Goal: Information Seeking & Learning: Learn about a topic

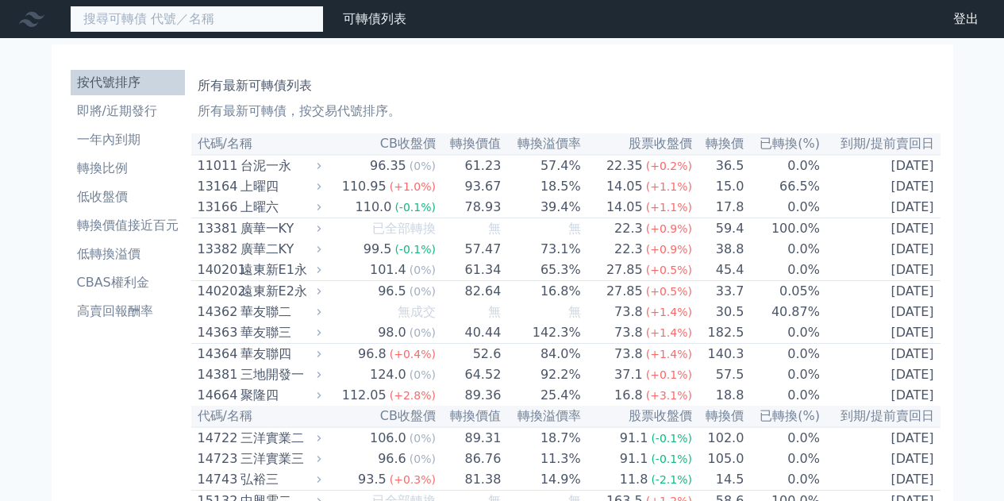
click at [123, 17] on input at bounding box center [197, 19] width 254 height 27
type input "至"
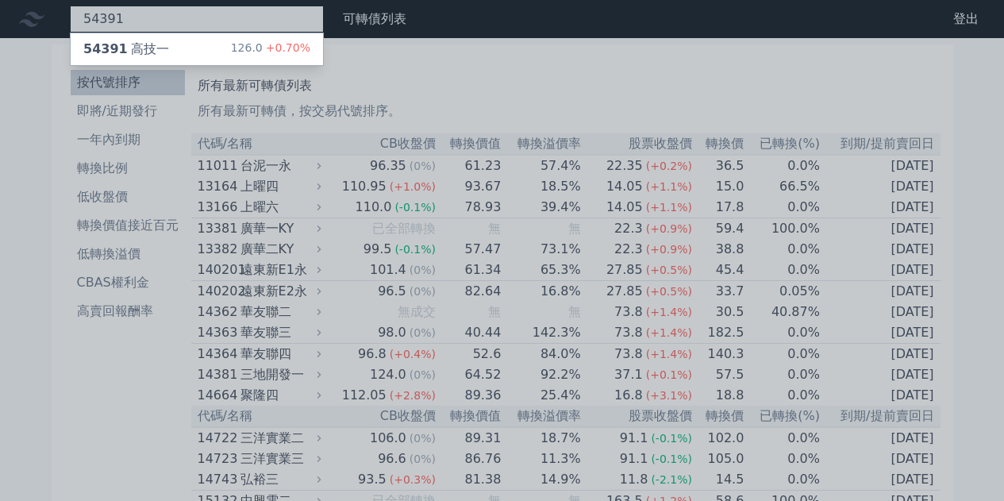
type input "54391"
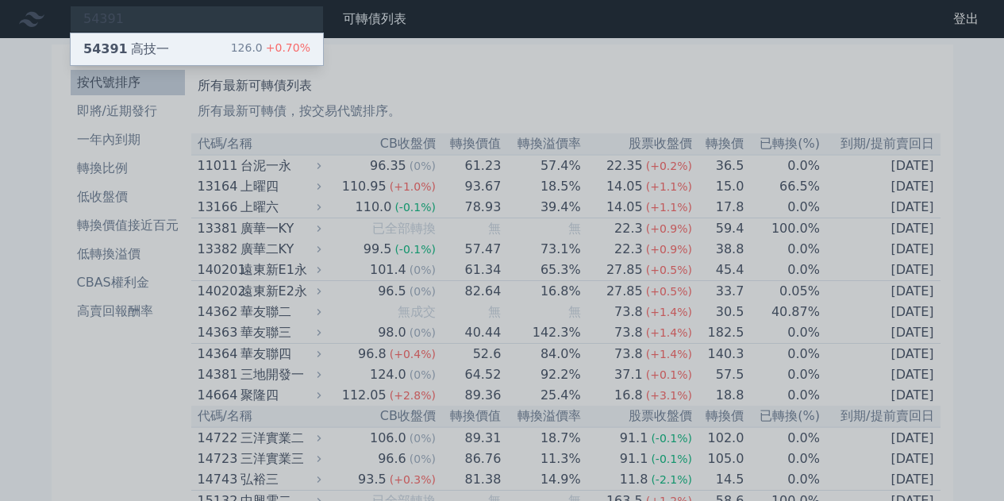
click at [117, 53] on span "54391" at bounding box center [105, 48] width 44 height 15
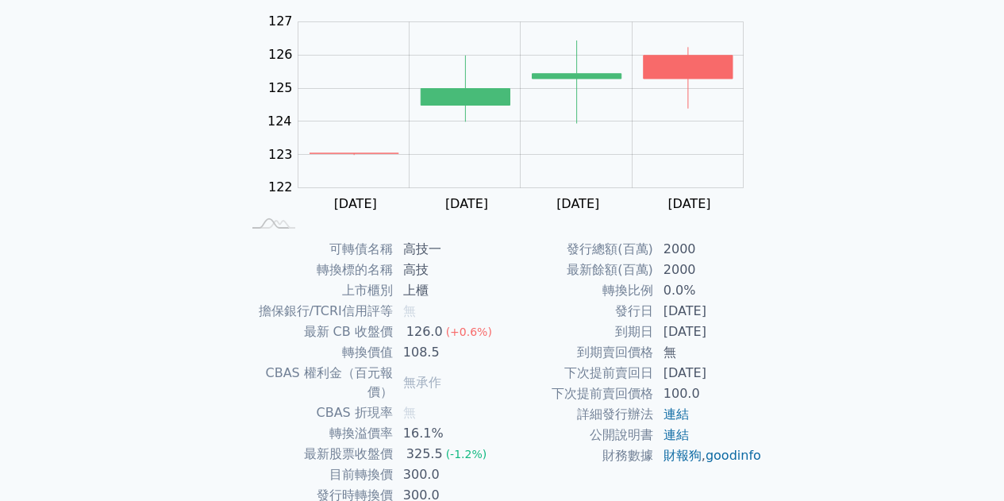
scroll to position [234, 0]
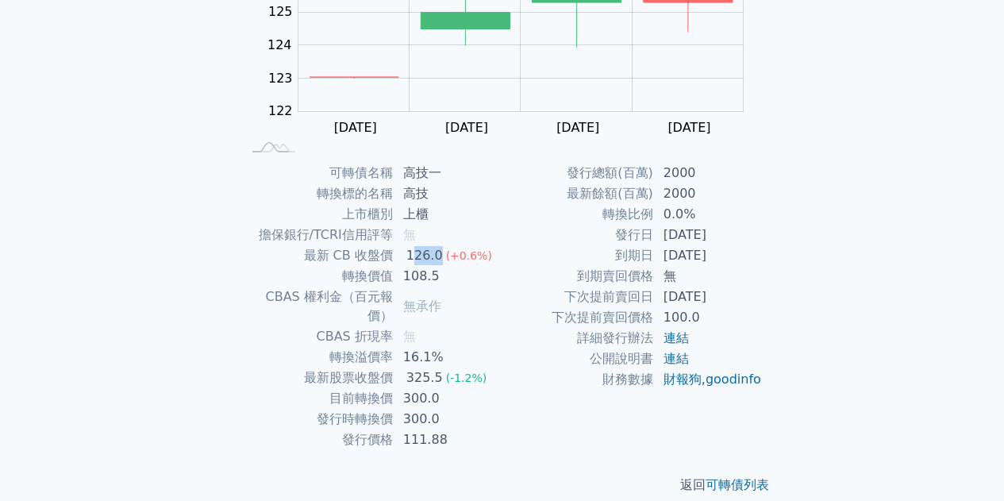
drag, startPoint x: 414, startPoint y: 256, endPoint x: 441, endPoint y: 256, distance: 27.0
click at [441, 256] on td "126.0 (+0.6%)" at bounding box center [448, 255] width 109 height 21
click at [429, 255] on div "126.0" at bounding box center [424, 255] width 43 height 19
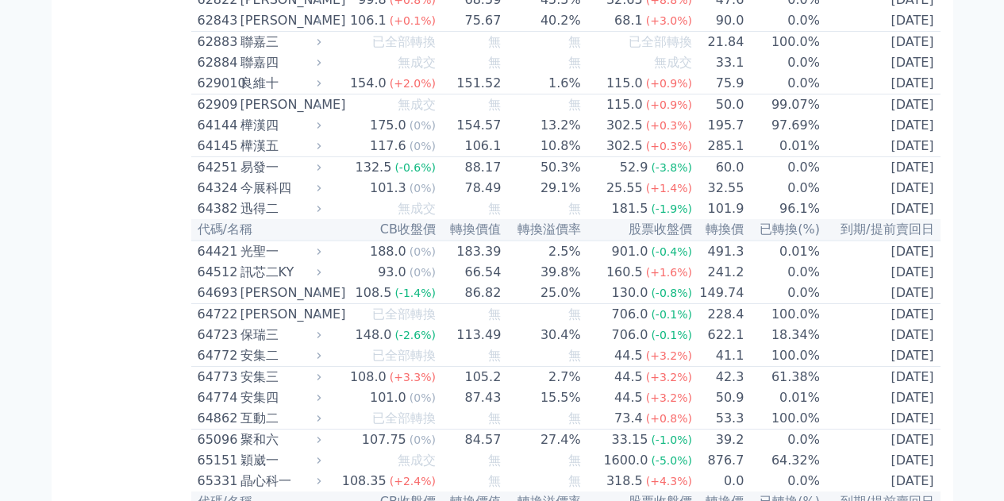
scroll to position [6448, 0]
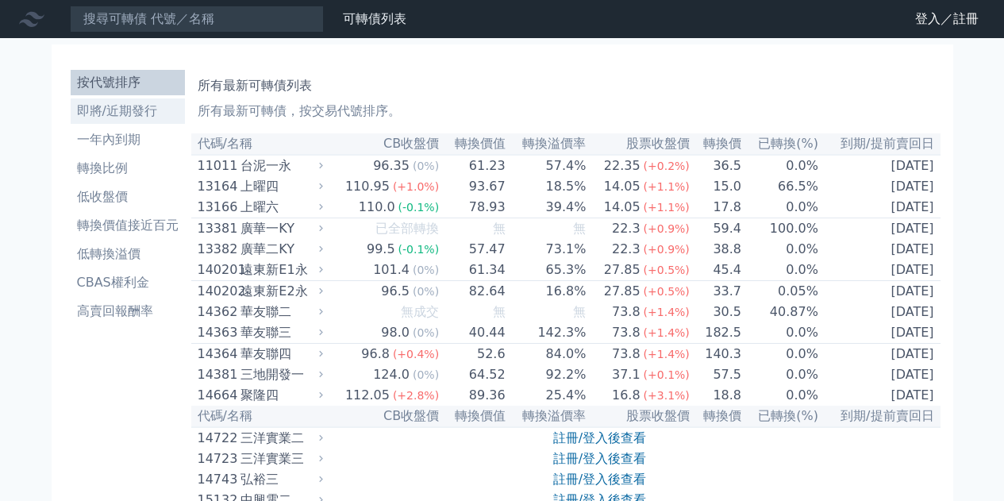
click at [103, 124] on ul "按代號排序 即將/近期發行 一年內到期 轉換比例 低收盤價 轉換價值接近百元 低轉換溢價 CBAS權利金 高賣回報酬率" at bounding box center [128, 197] width 114 height 254
click at [104, 129] on link "一年內到期" at bounding box center [128, 139] width 114 height 25
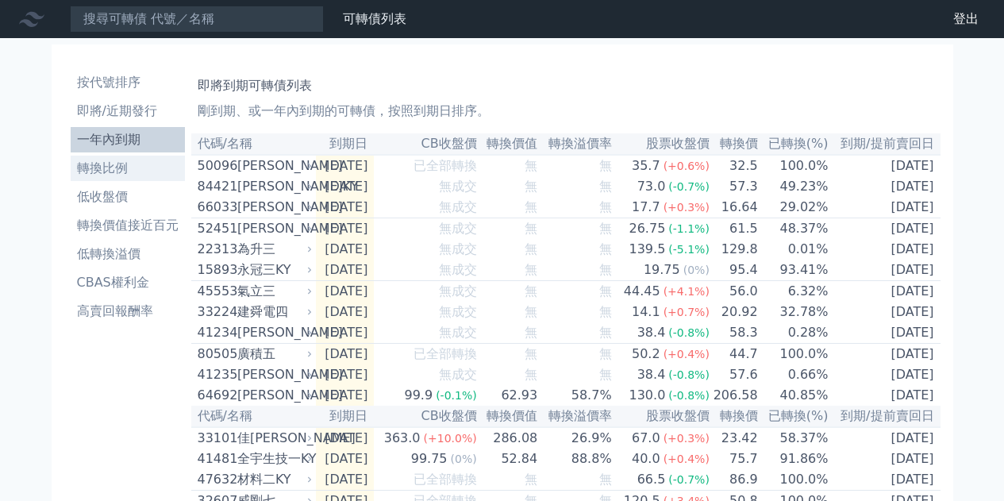
click at [110, 173] on li "轉換比例" at bounding box center [128, 168] width 114 height 19
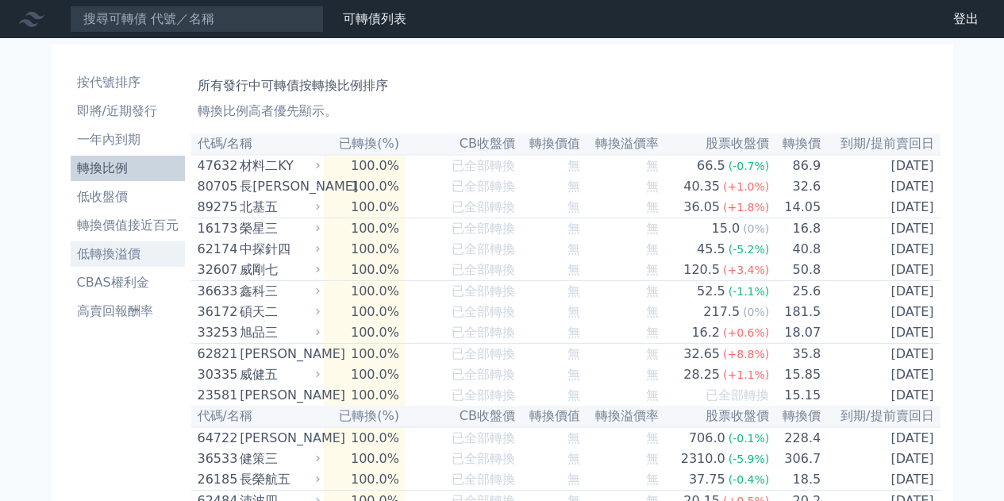
click at [106, 243] on link "低轉換溢價" at bounding box center [128, 253] width 114 height 25
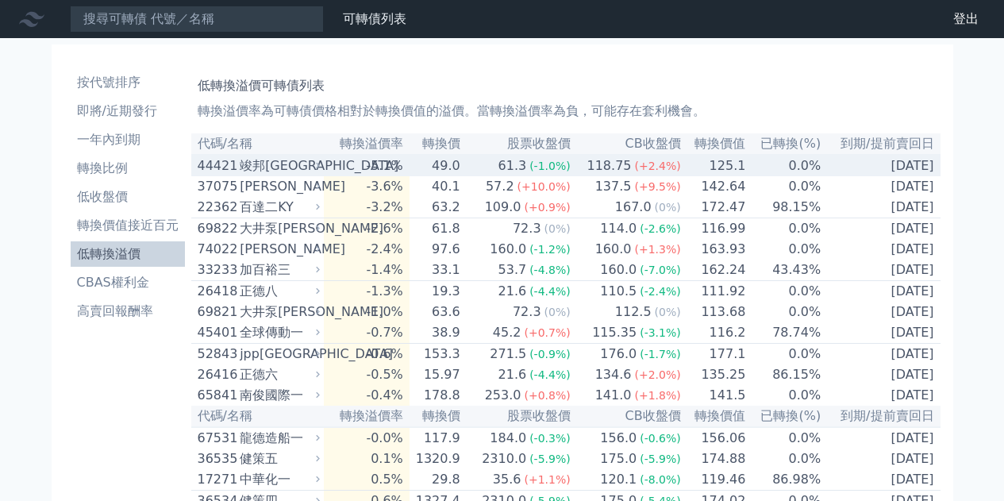
click at [264, 171] on div "竣邦[GEOGRAPHIC_DATA]" at bounding box center [278, 165] width 77 height 19
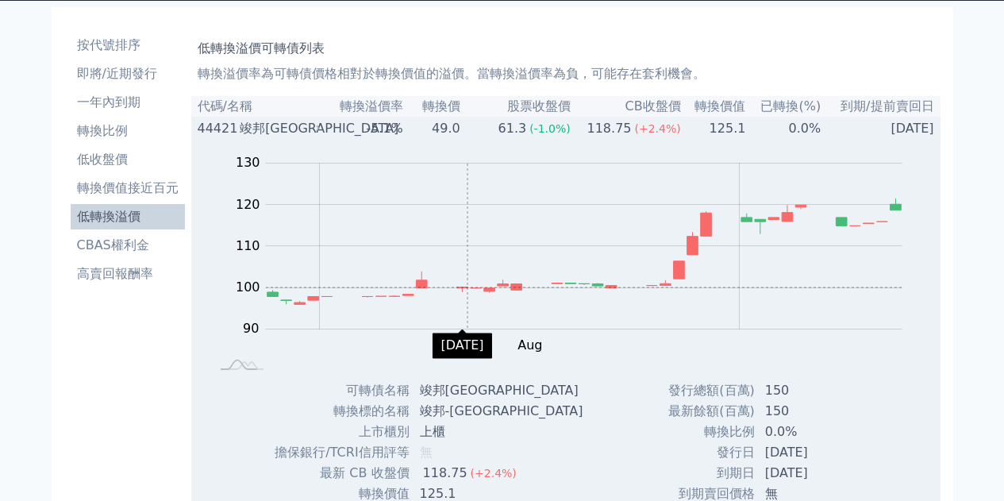
scroll to position [37, 0]
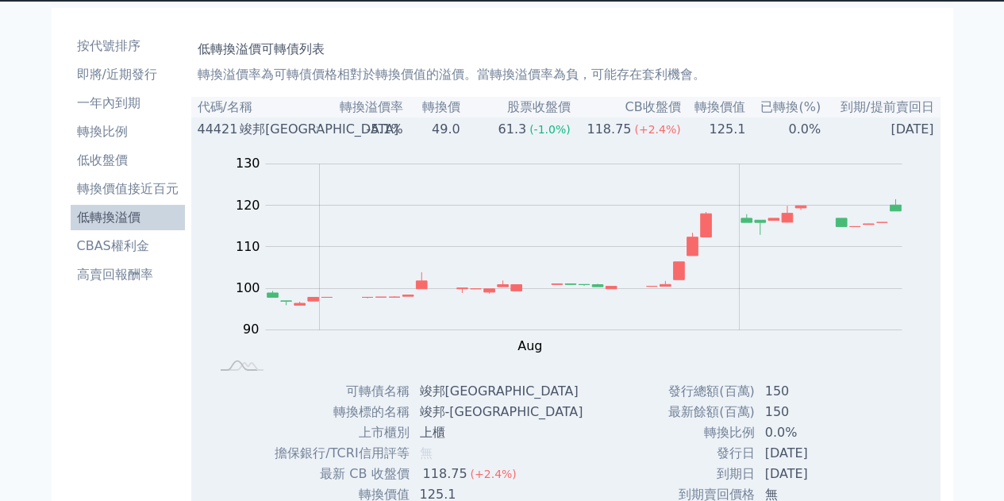
click at [233, 120] on td "44421 竣邦一KY" at bounding box center [257, 128] width 133 height 21
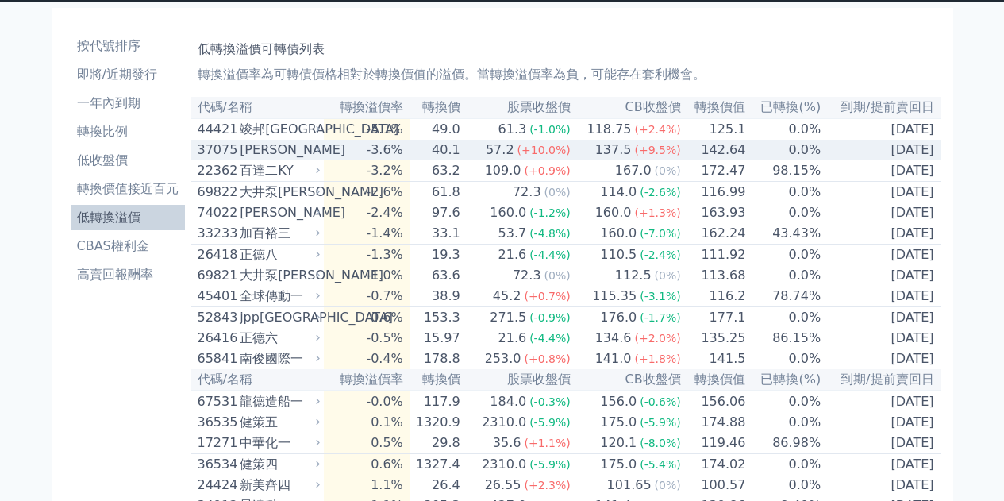
click at [298, 151] on div "[PERSON_NAME]" at bounding box center [278, 149] width 77 height 19
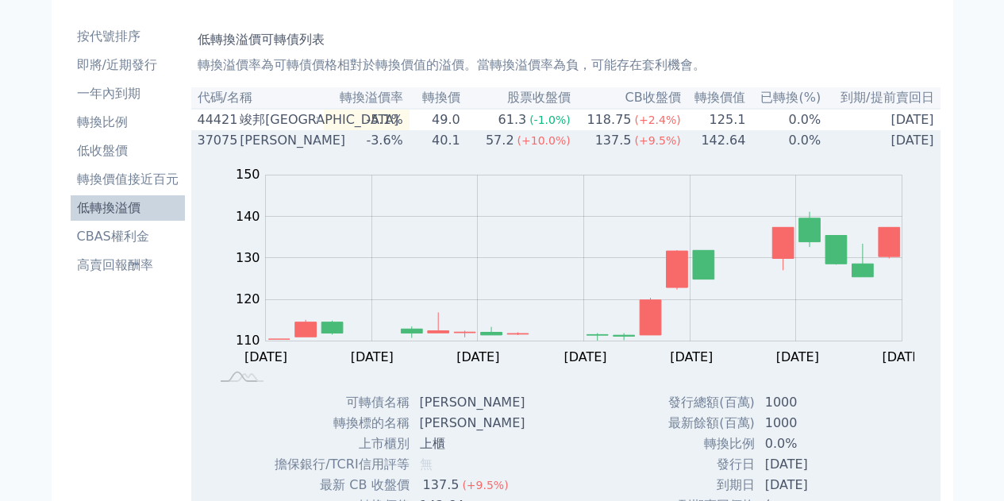
scroll to position [45, 0]
click at [258, 140] on div "[PERSON_NAME]" at bounding box center [278, 141] width 77 height 19
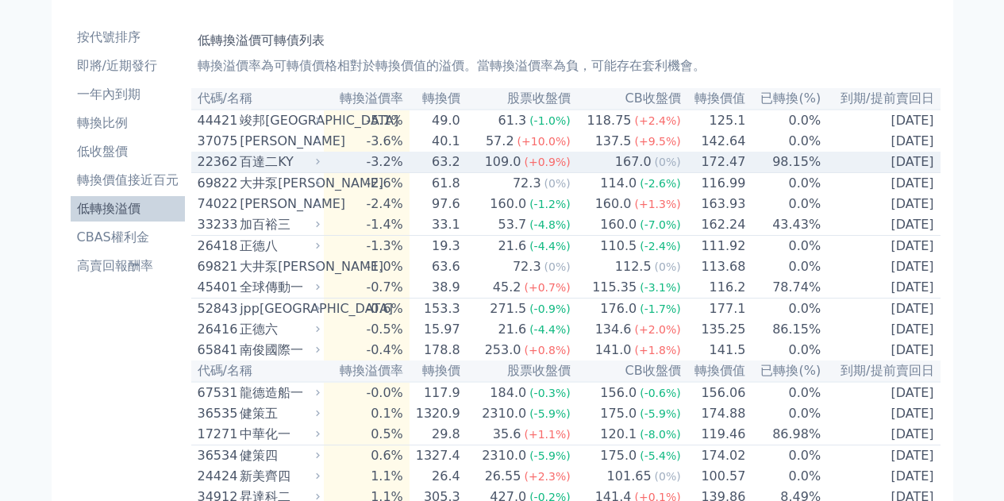
click at [252, 163] on div "百達二KY" at bounding box center [278, 161] width 77 height 19
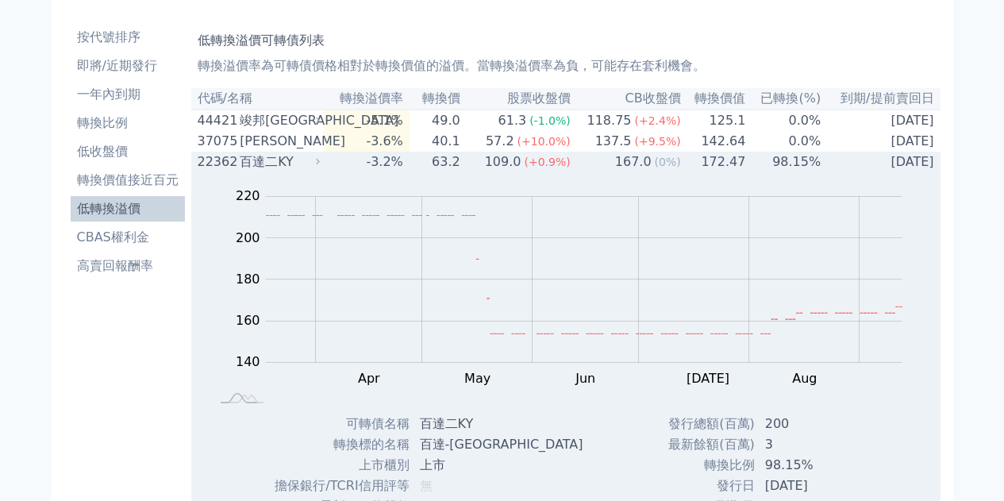
scroll to position [50, 0]
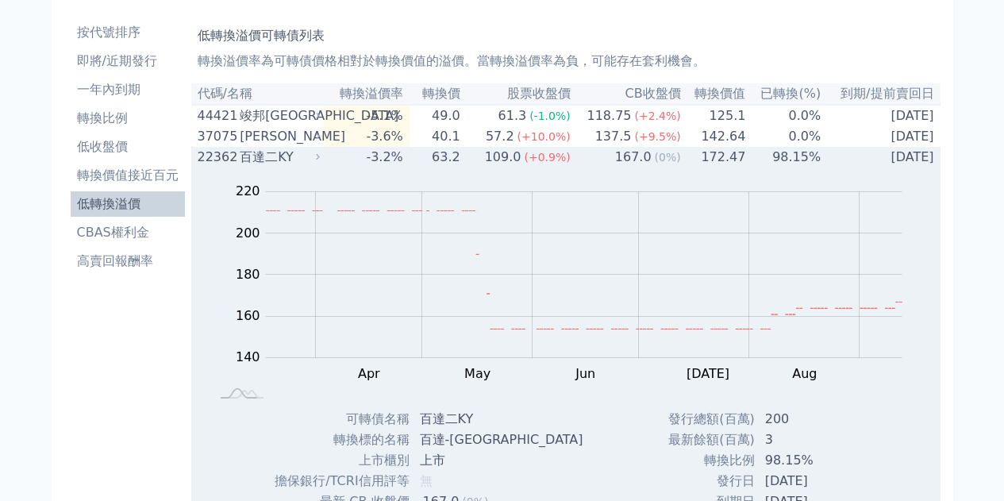
click at [304, 163] on div "百達二KY" at bounding box center [278, 157] width 77 height 19
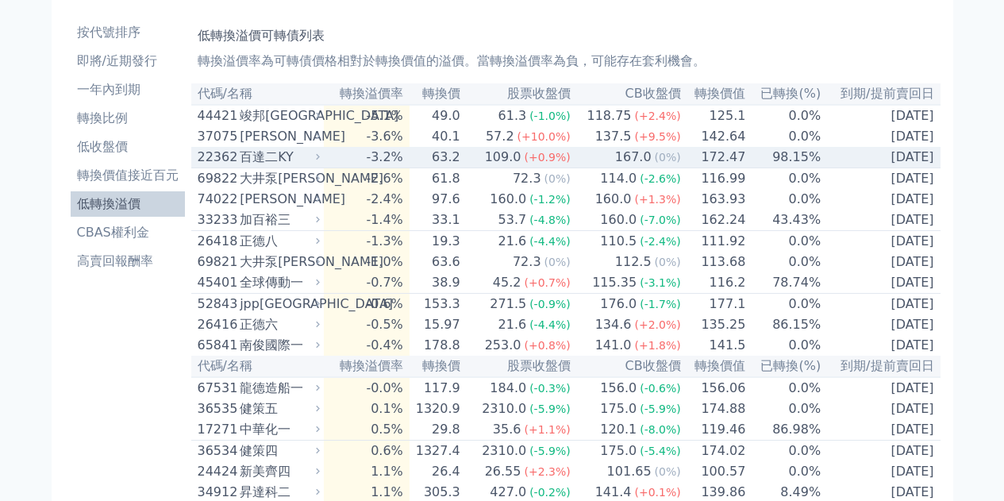
click at [289, 146] on div "[PERSON_NAME]" at bounding box center [278, 136] width 77 height 19
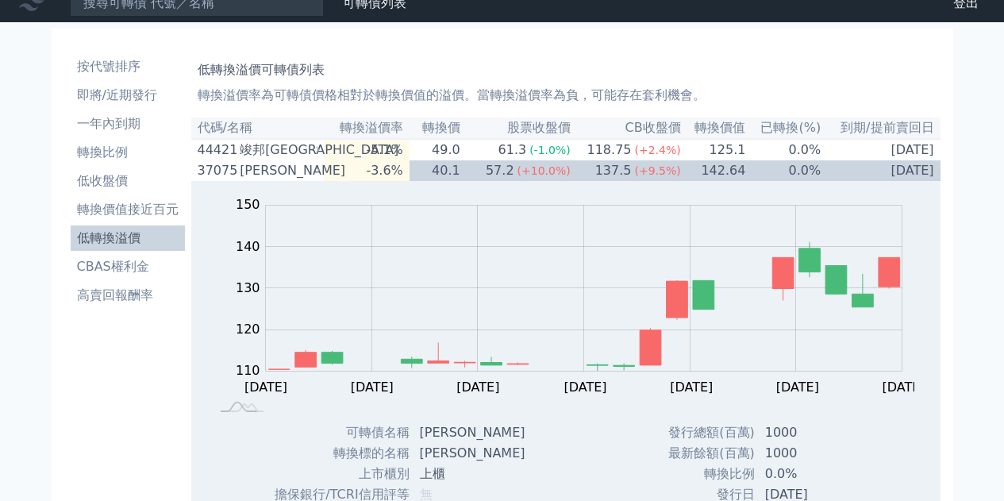
scroll to position [0, 0]
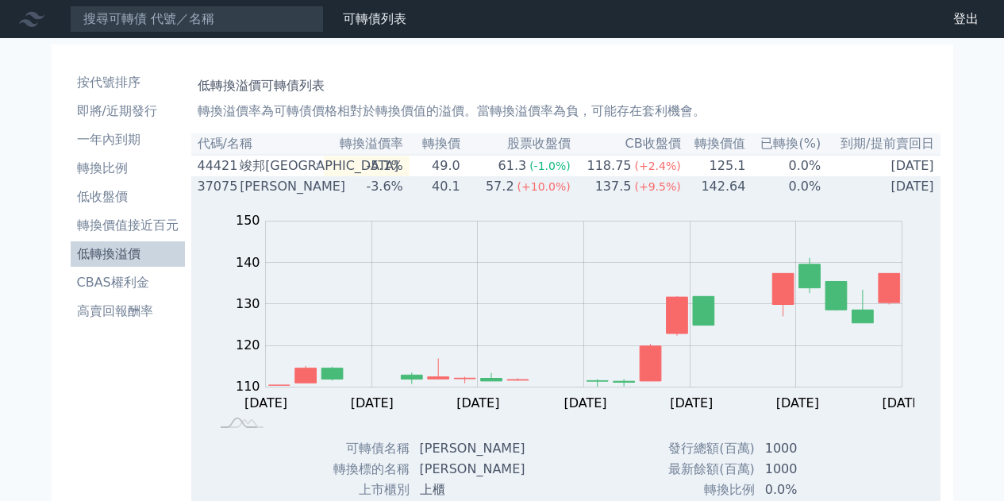
click at [257, 194] on div "[PERSON_NAME]" at bounding box center [278, 186] width 77 height 19
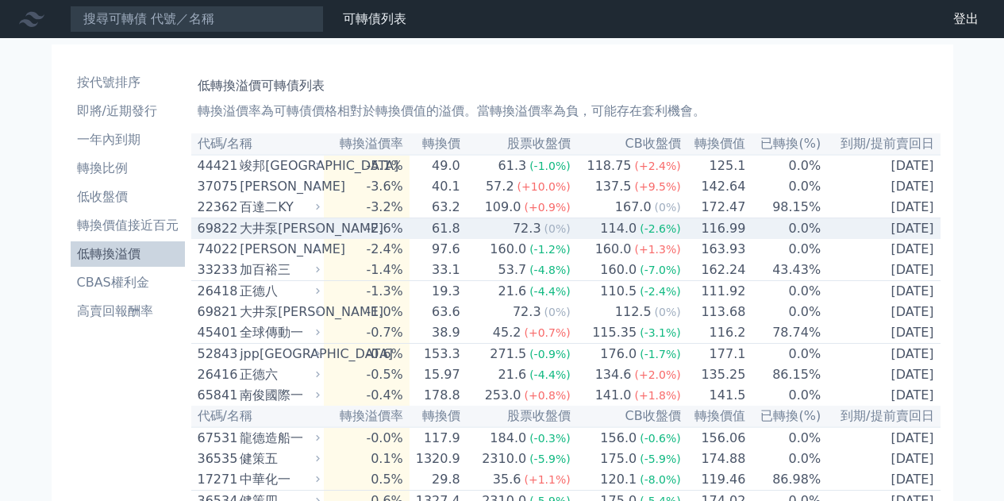
click at [285, 235] on div "大井泵[PERSON_NAME]" at bounding box center [278, 228] width 77 height 19
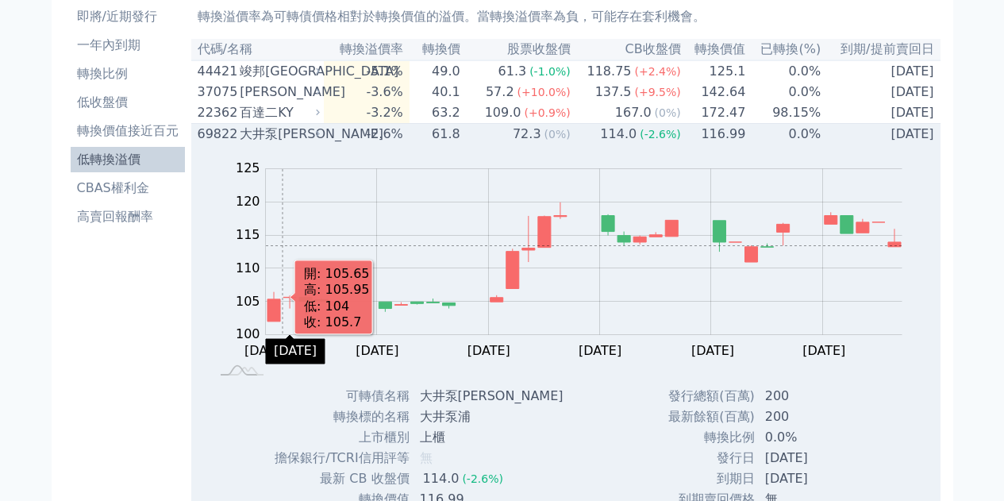
scroll to position [79, 0]
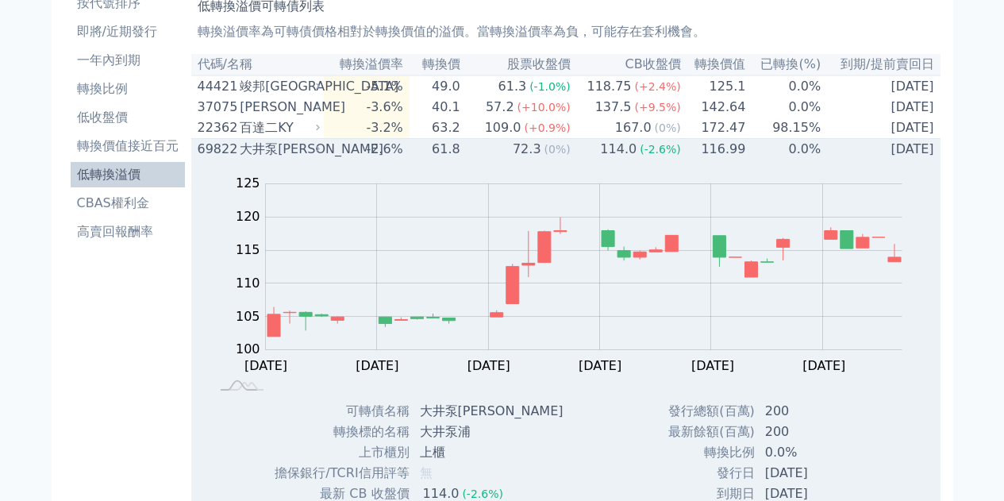
click at [280, 152] on div "大井泵[PERSON_NAME]" at bounding box center [278, 149] width 77 height 19
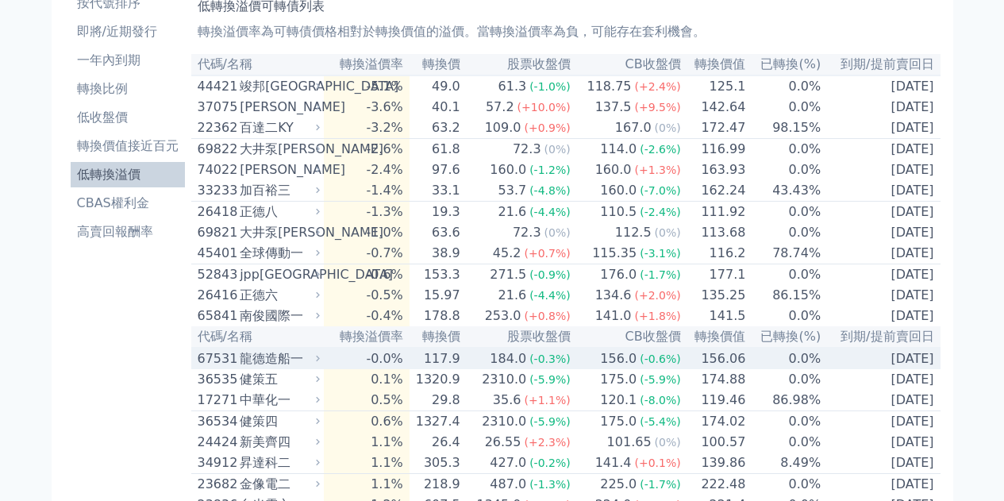
click at [316, 368] on div "龍德造船一" at bounding box center [278, 358] width 77 height 19
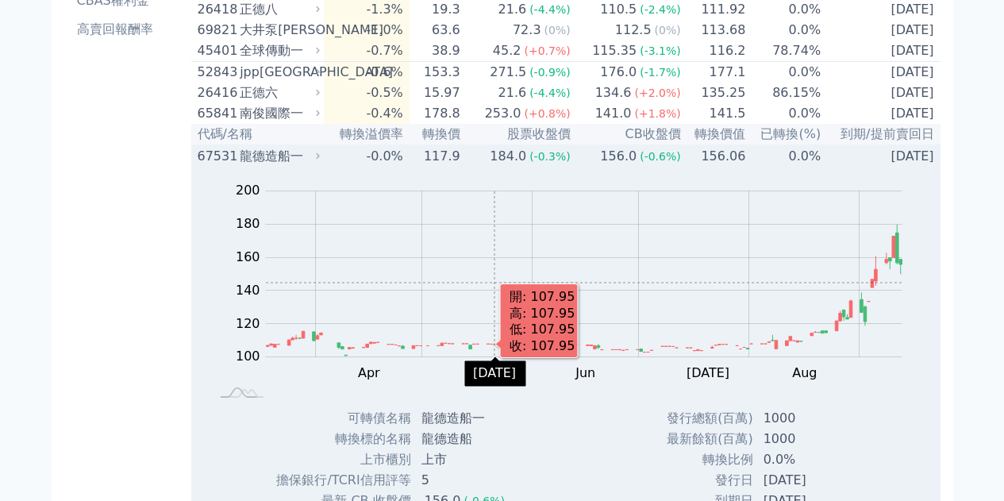
scroll to position [238, 0]
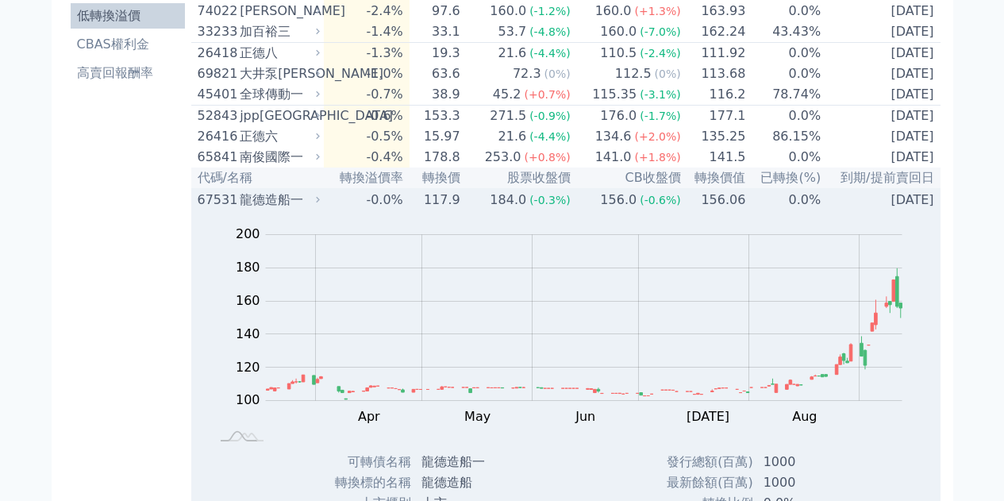
click at [290, 210] on div "龍德造船一" at bounding box center [278, 199] width 77 height 19
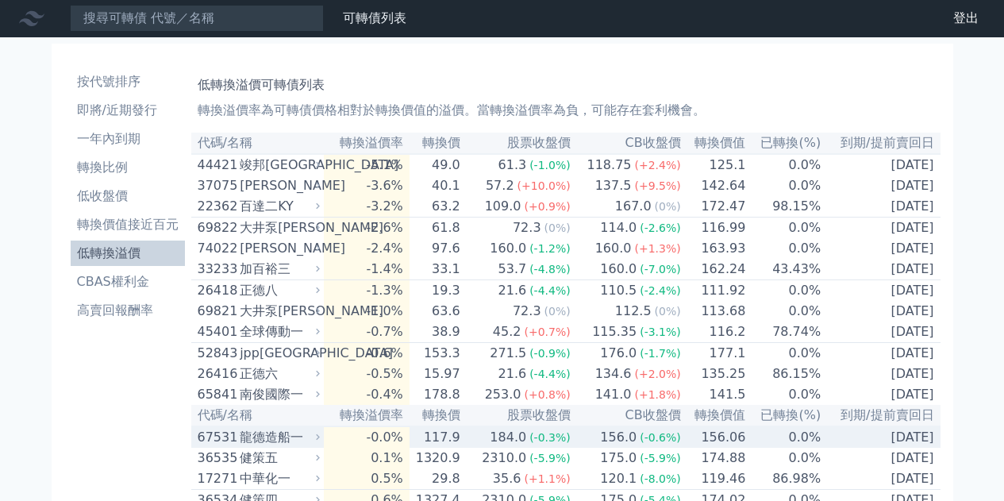
scroll to position [0, 0]
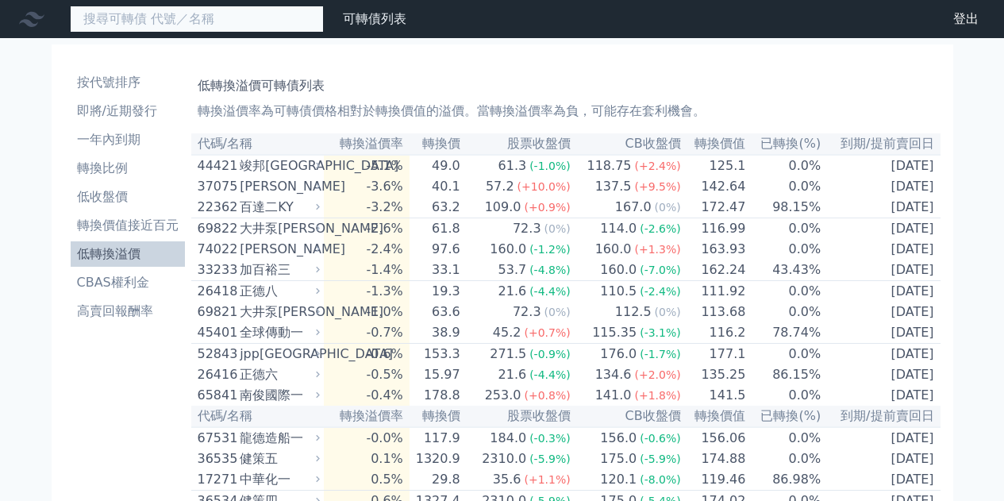
click at [225, 24] on input at bounding box center [197, 19] width 254 height 27
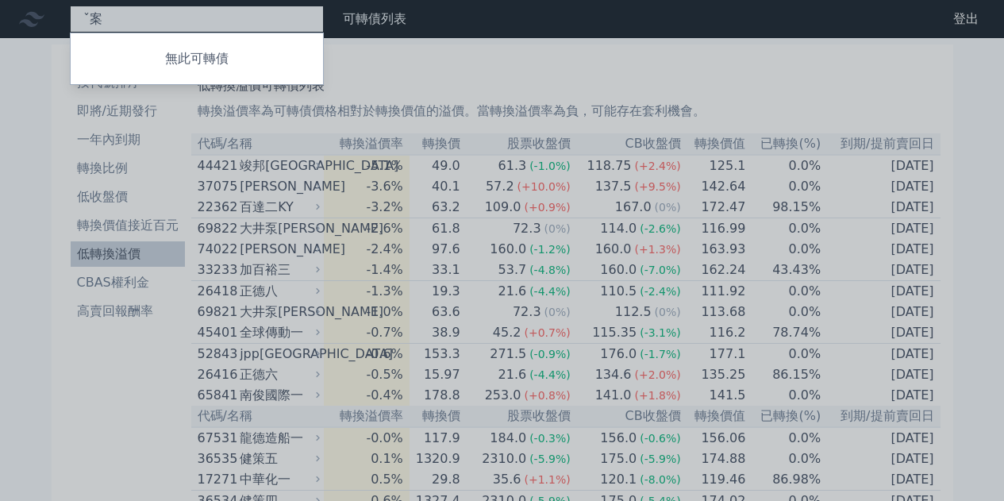
type input "ˇ"
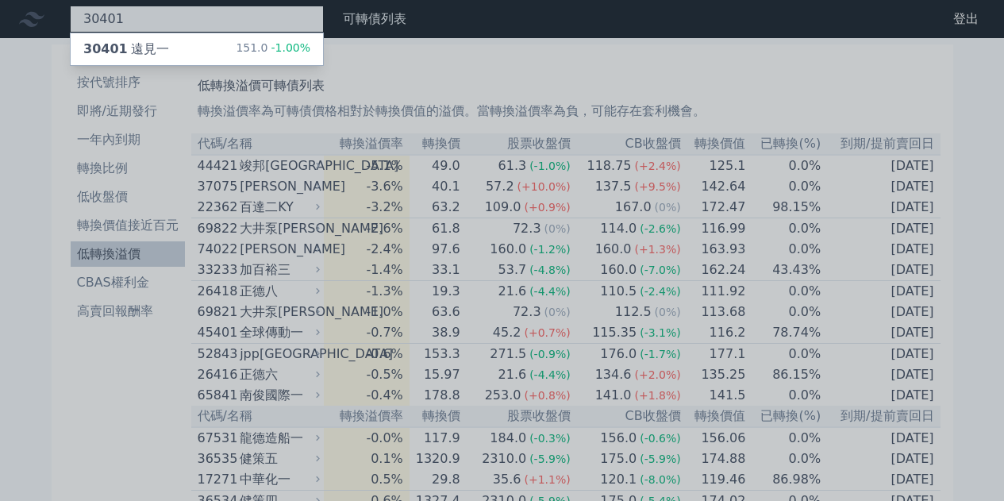
type input "30401"
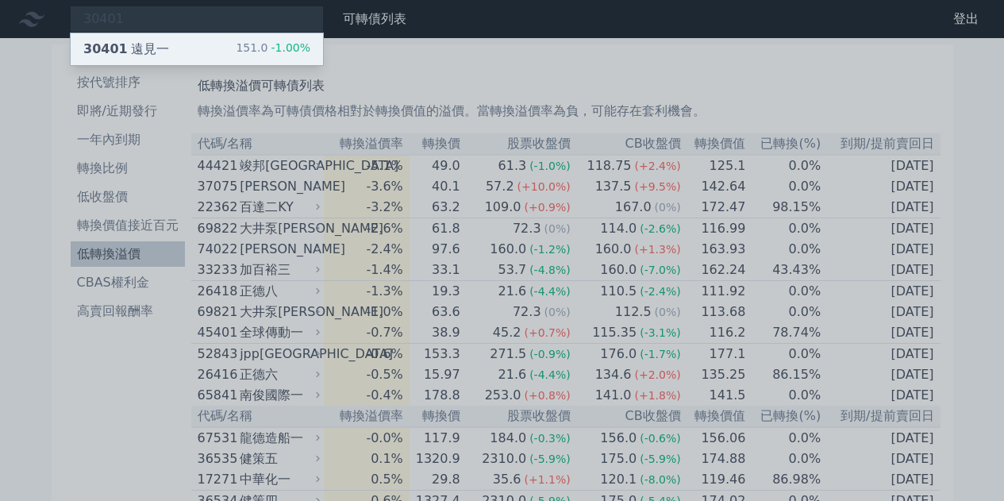
click at [207, 44] on div "30401 遠見一 151.0 -1.00%" at bounding box center [197, 49] width 252 height 32
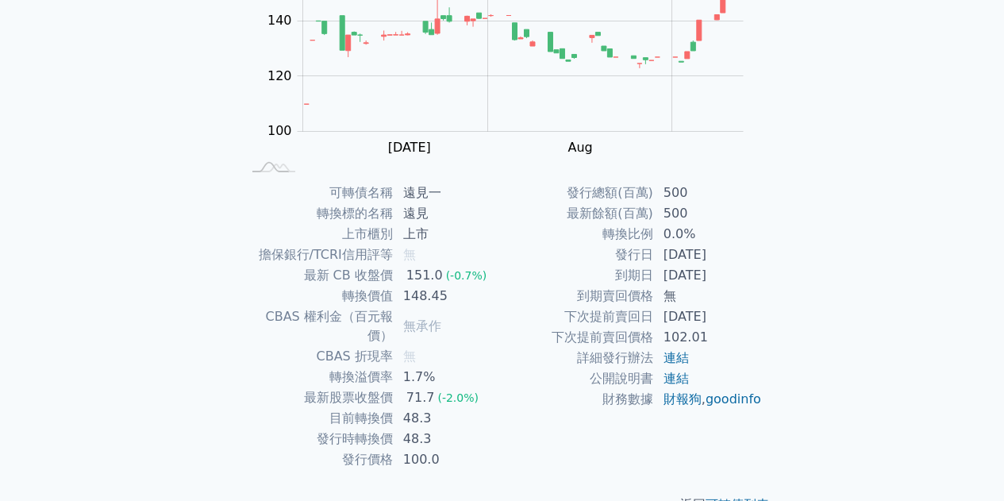
scroll to position [234, 0]
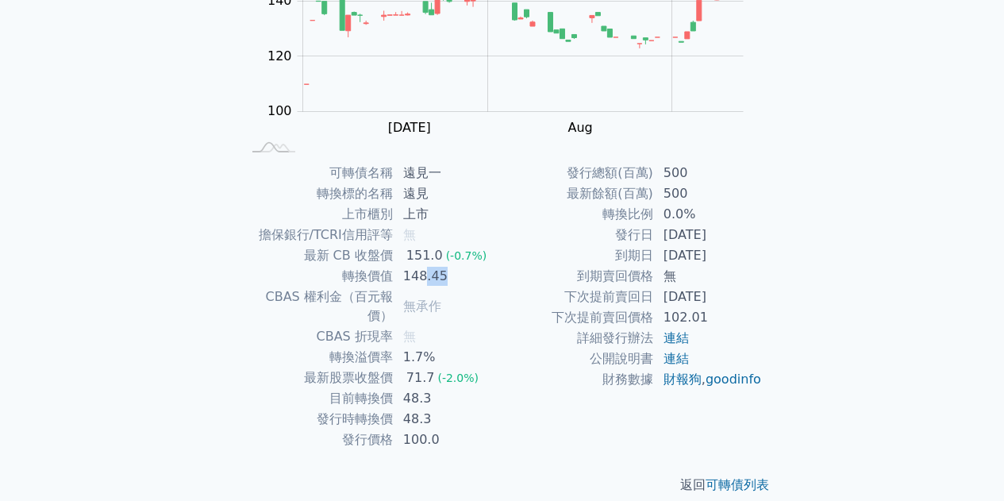
drag, startPoint x: 422, startPoint y: 275, endPoint x: 464, endPoint y: 267, distance: 42.0
click at [464, 267] on td "148.45" at bounding box center [448, 276] width 109 height 21
click at [467, 269] on td "148.45" at bounding box center [448, 276] width 109 height 21
click at [441, 271] on td "148.45" at bounding box center [448, 276] width 109 height 21
drag, startPoint x: 448, startPoint y: 272, endPoint x: 407, endPoint y: 261, distance: 42.7
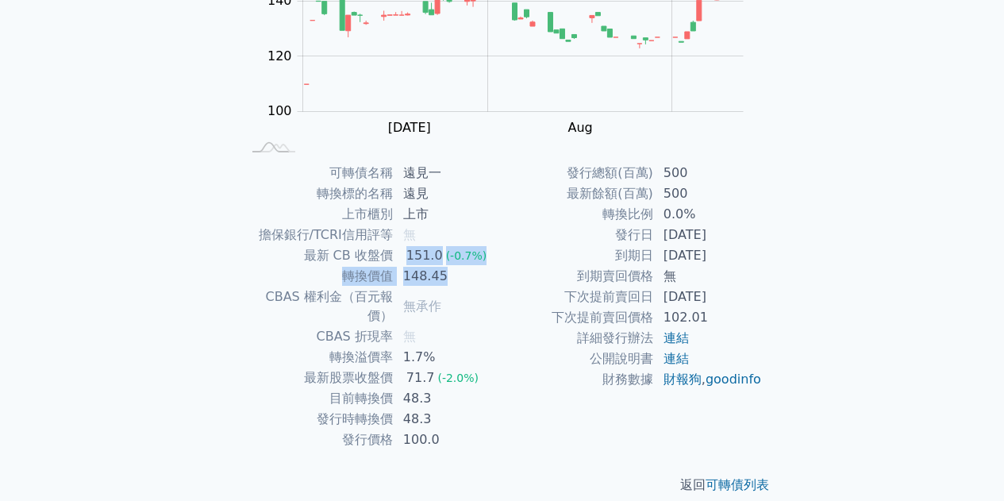
click at [407, 261] on tbody "可轉債名稱 遠見一 轉換標的名稱 遠見 上市櫃別 上市 擔保銀行/TCRI信用評等 無 最新 CB 收盤價 151.0 (-0.7%) 轉換價值 148.45…" at bounding box center [372, 306] width 260 height 287
click at [425, 277] on td "148.45" at bounding box center [448, 276] width 109 height 21
click at [452, 285] on td "148.45" at bounding box center [448, 276] width 109 height 21
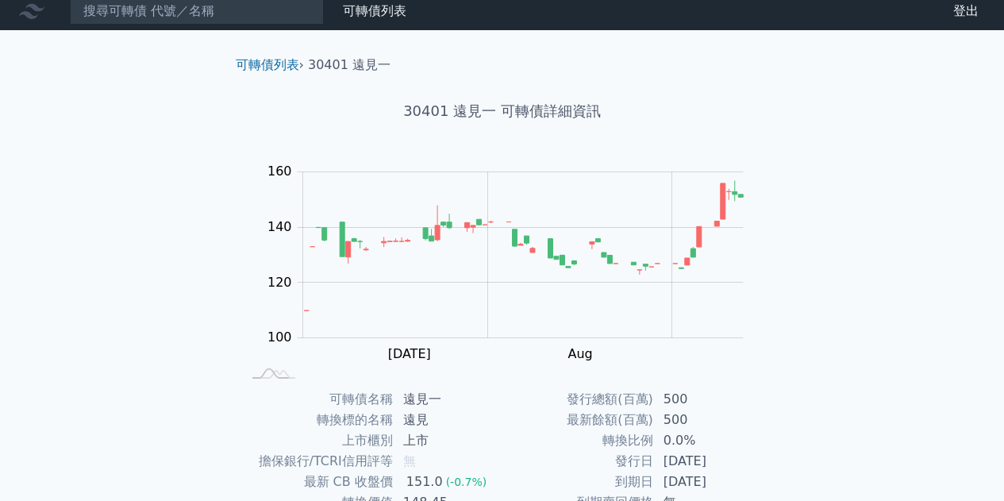
scroll to position [0, 0]
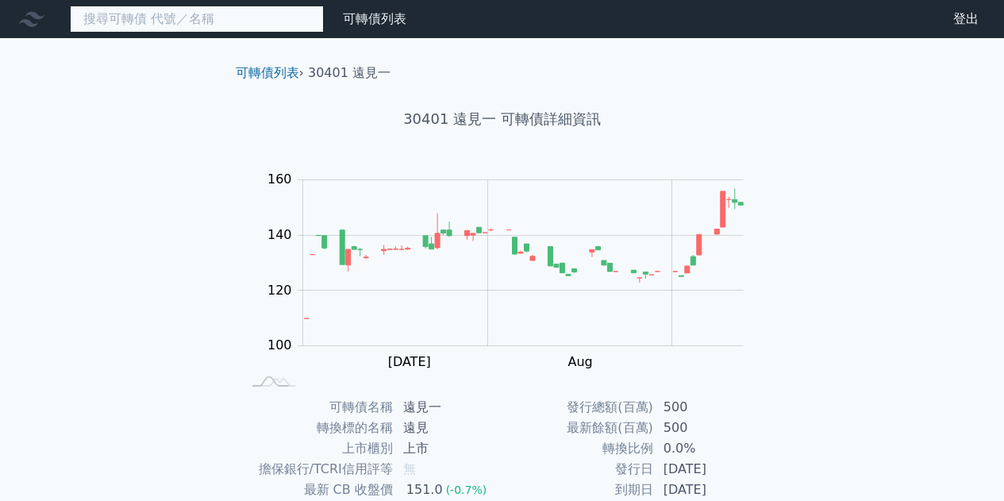
click at [175, 17] on input at bounding box center [197, 19] width 254 height 27
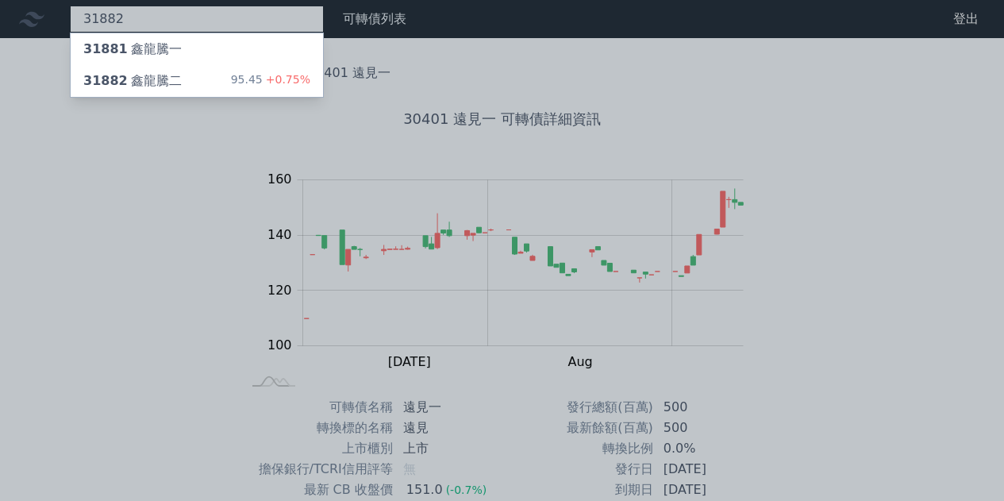
type input "31882"
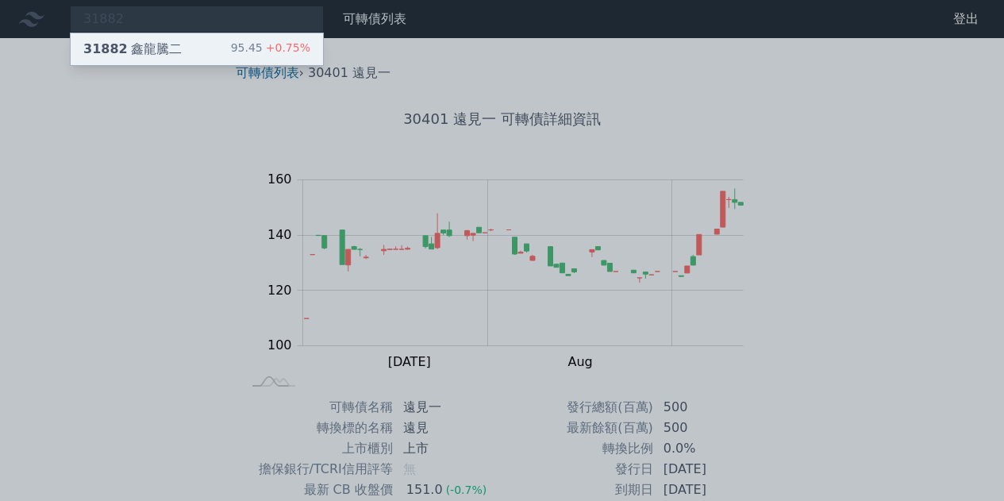
click at [168, 37] on div "31882 鑫龍騰二 95.45 +0.75%" at bounding box center [197, 49] width 252 height 32
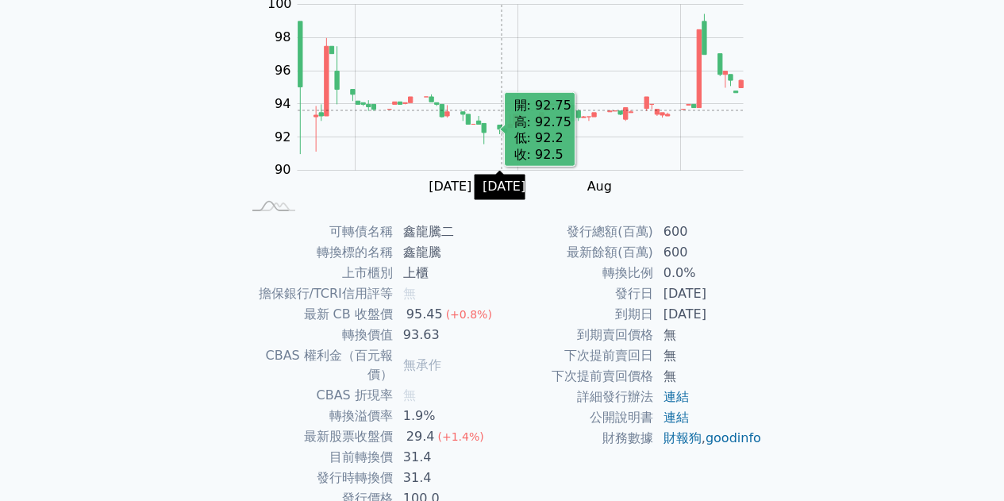
scroll to position [234, 0]
